Goal: Information Seeking & Learning: Learn about a topic

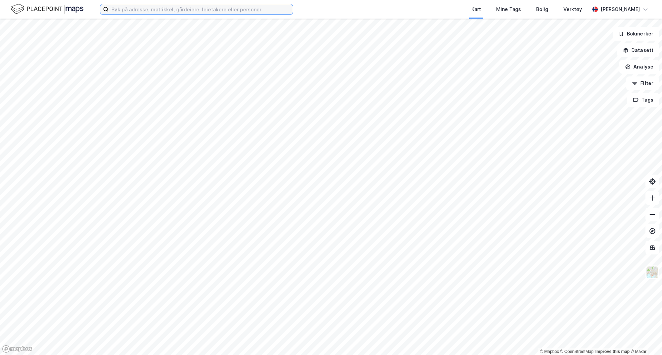
click at [156, 10] on input at bounding box center [201, 9] width 184 height 10
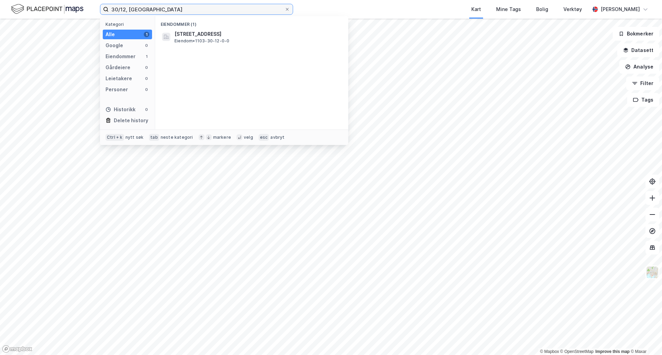
click at [170, 10] on input "30/12, [GEOGRAPHIC_DATA]" at bounding box center [197, 9] width 176 height 10
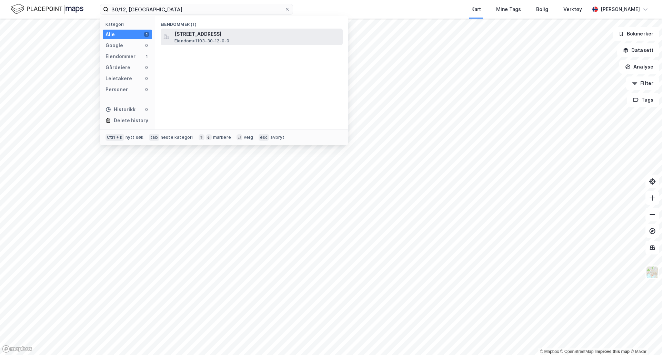
click at [226, 29] on div "[STREET_ADDRESS] • 1103-30-12-0-0" at bounding box center [252, 37] width 182 height 17
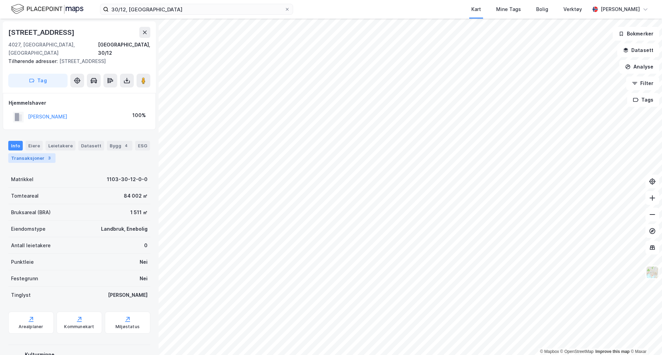
click at [46, 155] on div "3" at bounding box center [49, 158] width 7 height 7
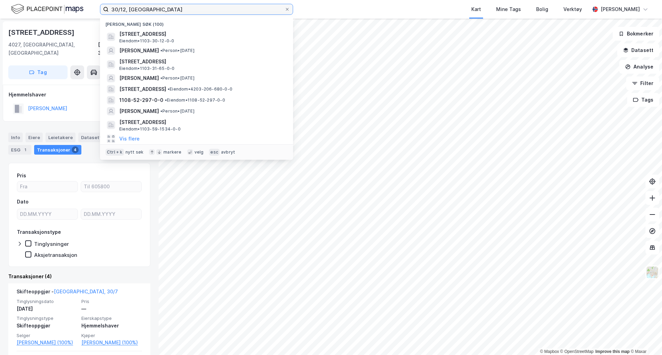
click at [150, 11] on input "30/12, [GEOGRAPHIC_DATA]" at bounding box center [197, 9] width 176 height 10
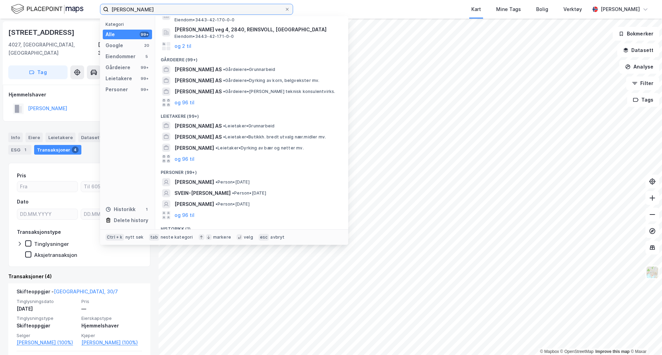
scroll to position [103, 0]
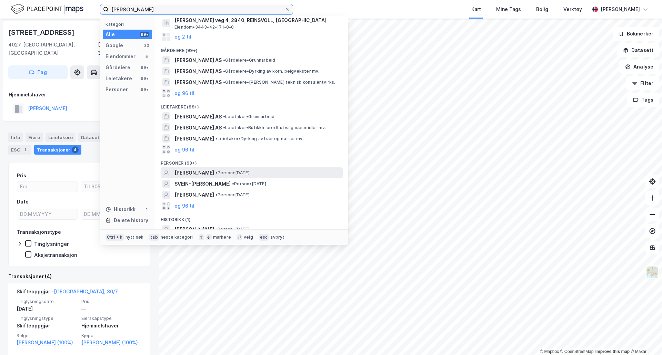
type input "[PERSON_NAME]"
click at [265, 173] on div "[PERSON_NAME] • Person • [DATE]" at bounding box center [257, 173] width 167 height 8
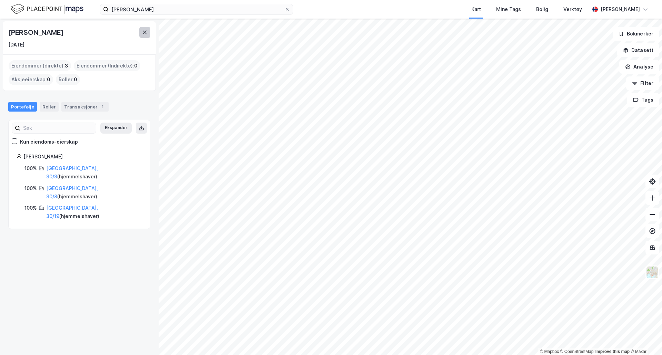
click at [146, 34] on icon at bounding box center [145, 33] width 6 height 6
